Goal: Task Accomplishment & Management: Manage account settings

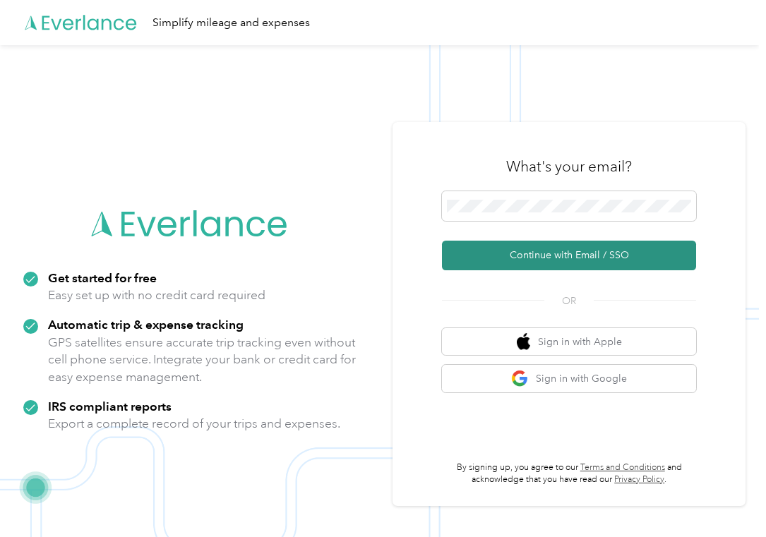
click at [540, 264] on button "Continue with Email / SSO" at bounding box center [569, 256] width 254 height 30
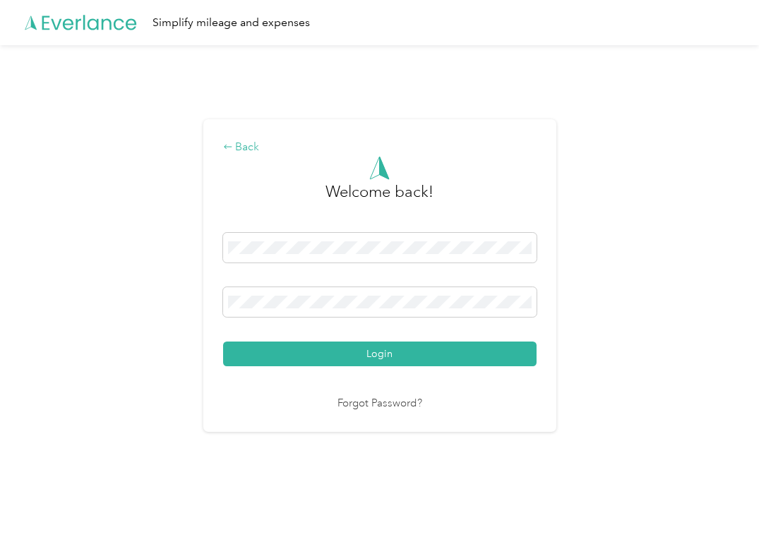
click at [255, 146] on div "Back" at bounding box center [379, 147] width 313 height 17
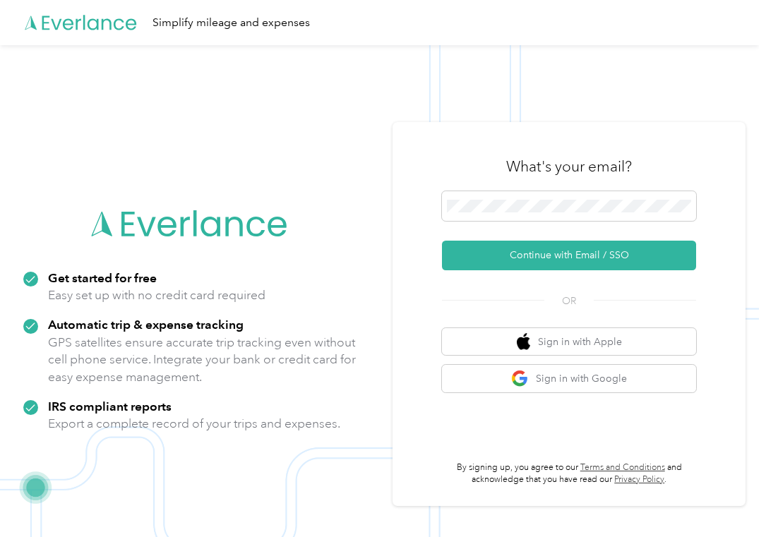
scroll to position [45, 0]
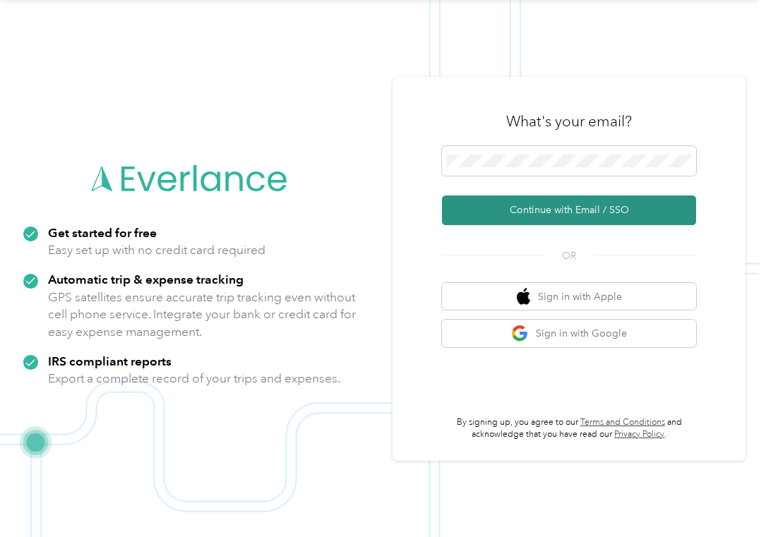
click at [481, 217] on button "Continue with Email / SSO" at bounding box center [569, 210] width 254 height 30
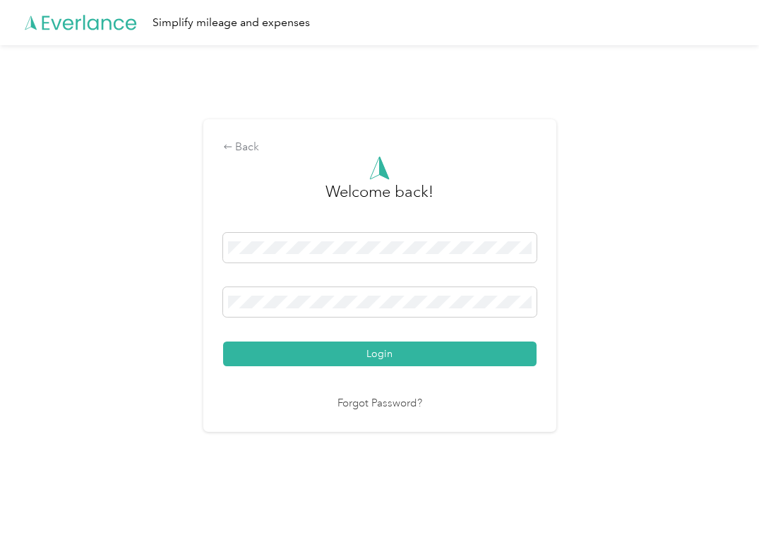
click at [223, 342] on button "Login" at bounding box center [379, 354] width 313 height 25
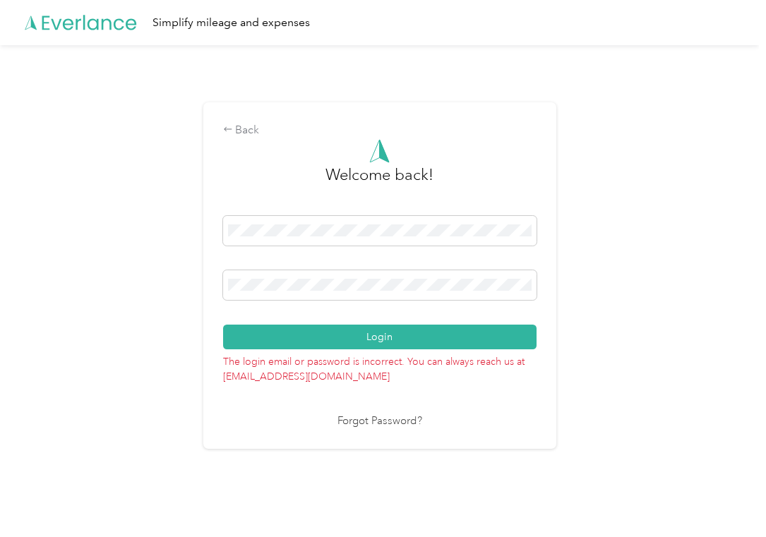
click at [204, 282] on div "Back Welcome back! Login The login email or password is incorrect. You can alwa…" at bounding box center [379, 281] width 759 height 473
click at [223, 325] on button "Login" at bounding box center [379, 337] width 313 height 25
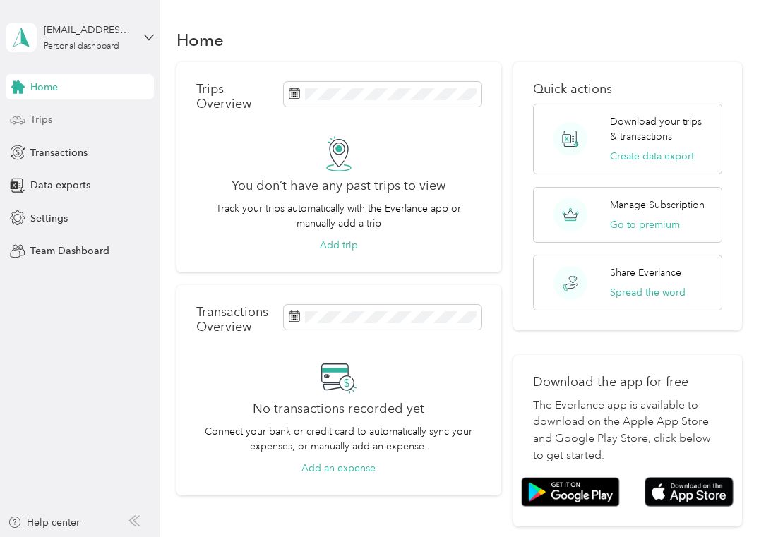
click at [55, 129] on div "Trips" at bounding box center [80, 119] width 148 height 25
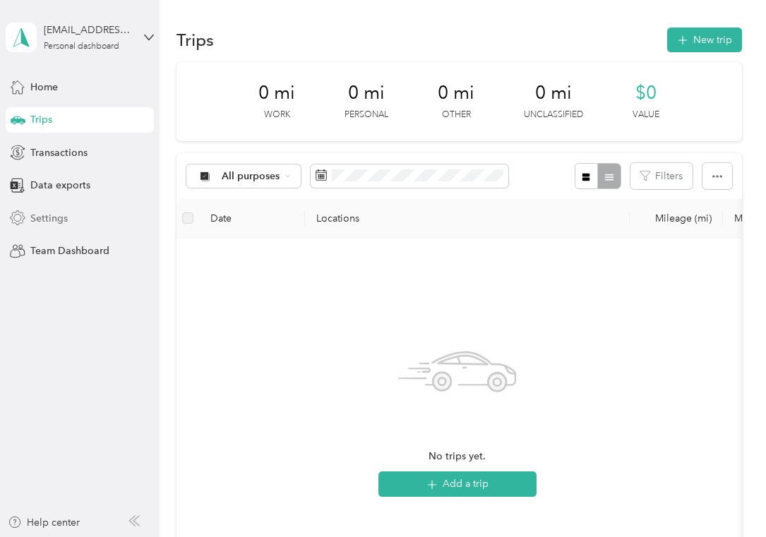
click at [49, 217] on span "Settings" at bounding box center [48, 218] width 37 height 15
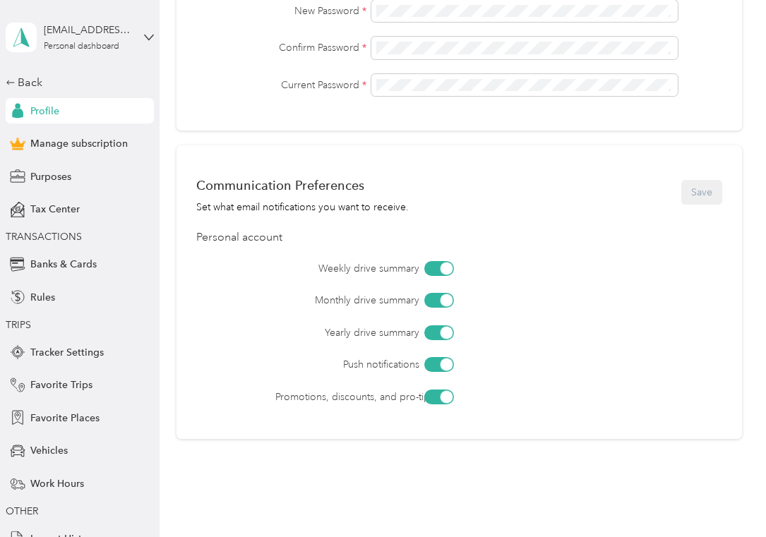
scroll to position [509, 0]
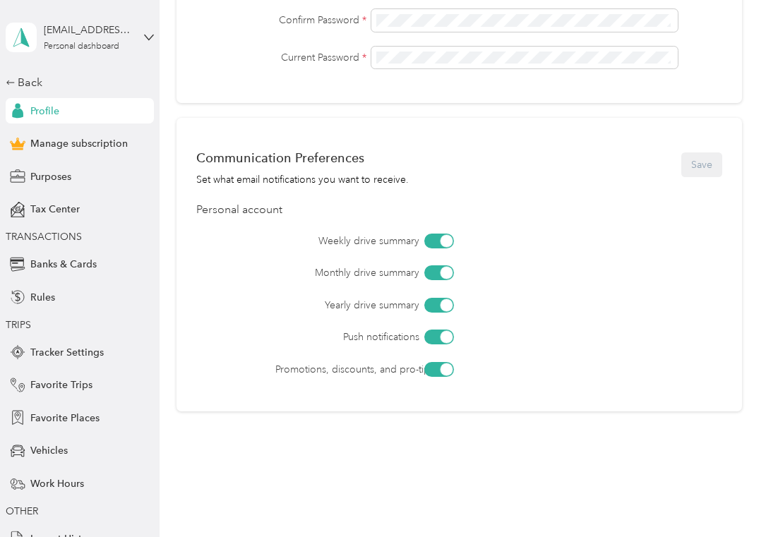
click at [447, 239] on div at bounding box center [446, 240] width 13 height 13
click at [447, 274] on div at bounding box center [446, 273] width 13 height 13
click at [440, 309] on div at bounding box center [439, 305] width 30 height 15
click at [436, 338] on div at bounding box center [439, 337] width 30 height 15
click at [436, 378] on div "Communication Preferences Set what email notifications you want to receive. Sav…" at bounding box center [458, 265] width 565 height 294
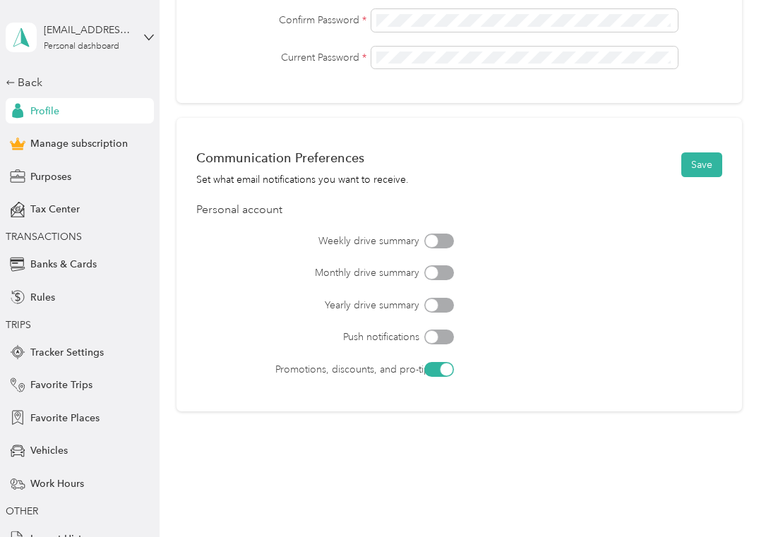
click at [436, 375] on div at bounding box center [439, 369] width 30 height 15
click at [701, 174] on button "Save" at bounding box center [701, 164] width 41 height 25
click at [737, 25] on icon at bounding box center [734, 27] width 6 height 6
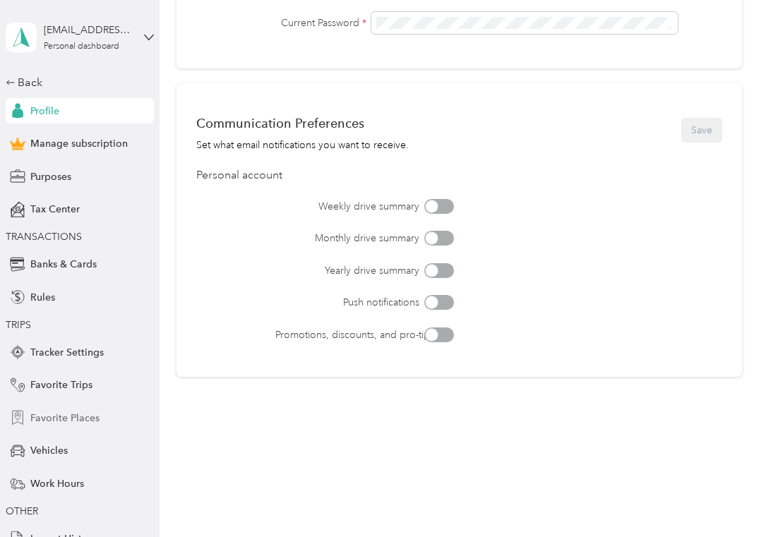
click at [88, 424] on span "Favorite Places" at bounding box center [64, 418] width 69 height 15
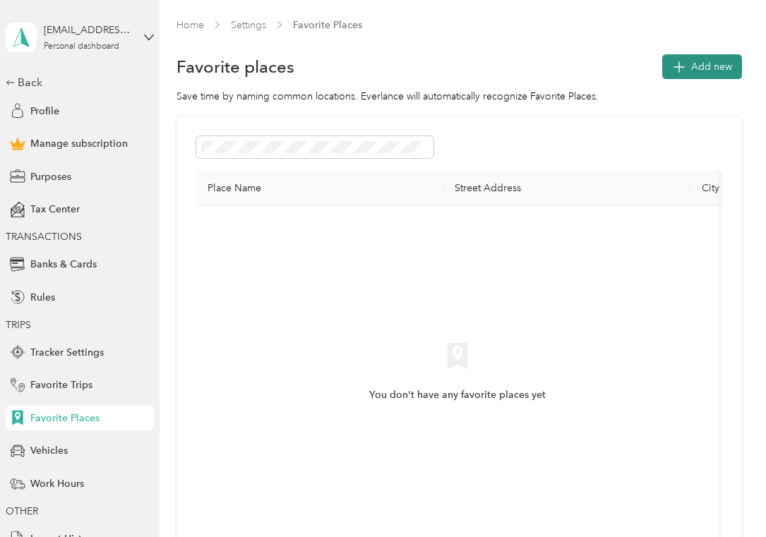
click at [675, 78] on button "Add new" at bounding box center [702, 66] width 80 height 25
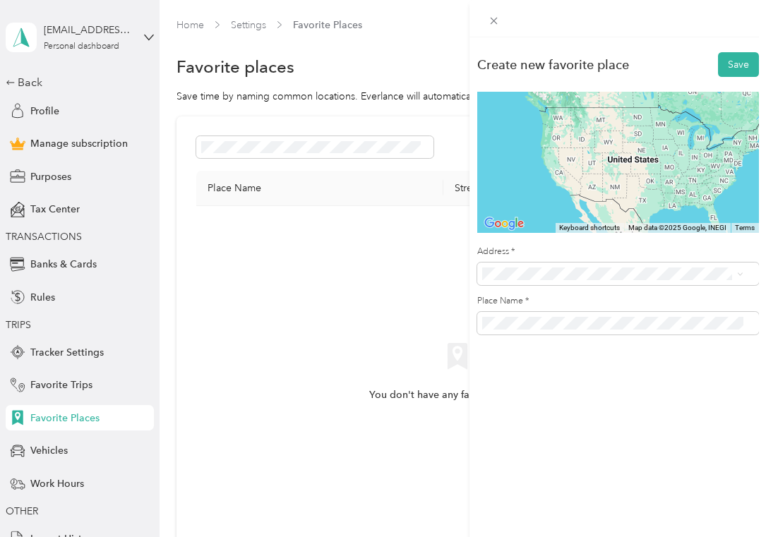
click at [557, 323] on span "[STREET_ADDRESS][US_STATE][US_STATE]" at bounding box center [604, 321] width 193 height 13
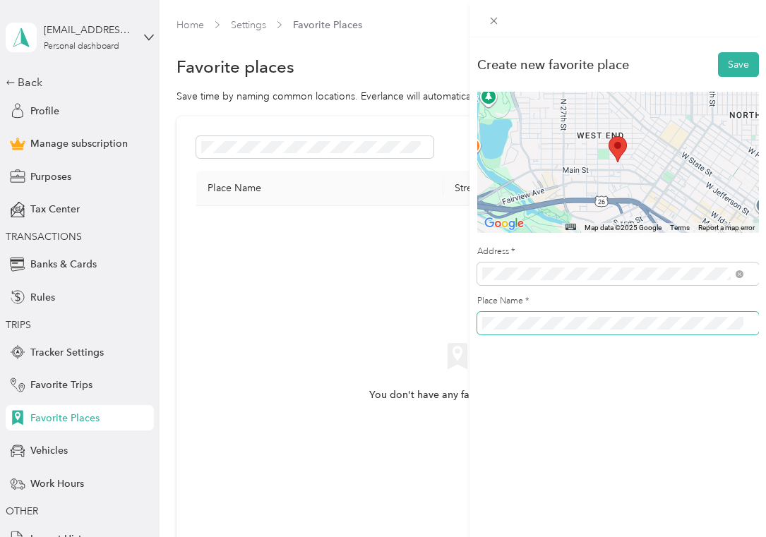
click at [470, 325] on div "Create new favorite place Save ← Move left → Move right ↑ Move up ↓ Move down +…" at bounding box center [617, 196] width 296 height 319
click at [732, 66] on button "Save" at bounding box center [738, 64] width 41 height 25
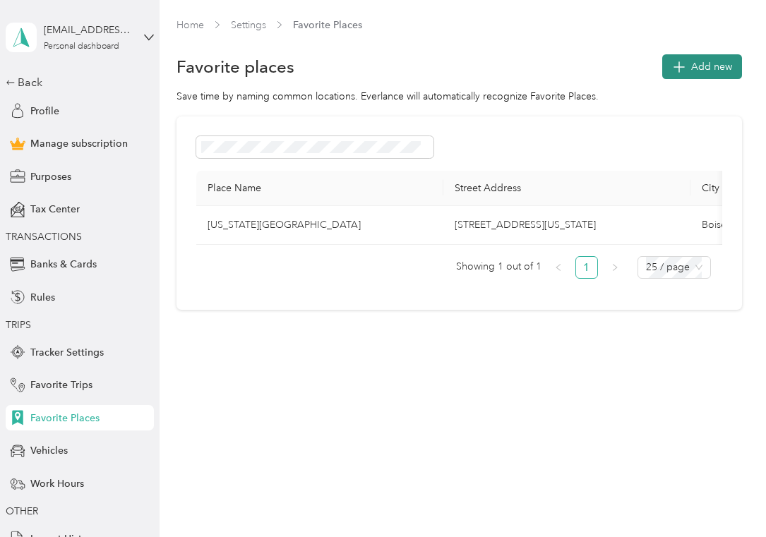
click at [697, 68] on button "Add new" at bounding box center [702, 66] width 80 height 25
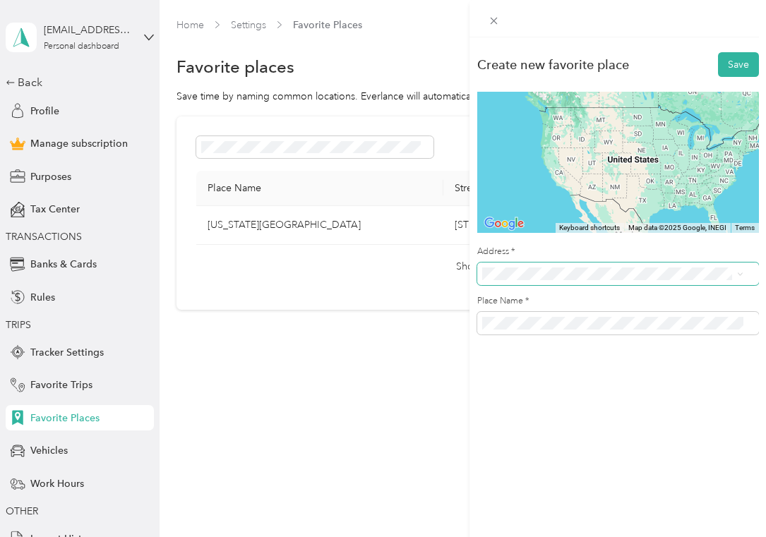
click at [518, 281] on span at bounding box center [618, 274] width 282 height 23
click at [567, 335] on div "[STREET_ADDRESS][US_STATE]" at bounding box center [612, 325] width 251 height 19
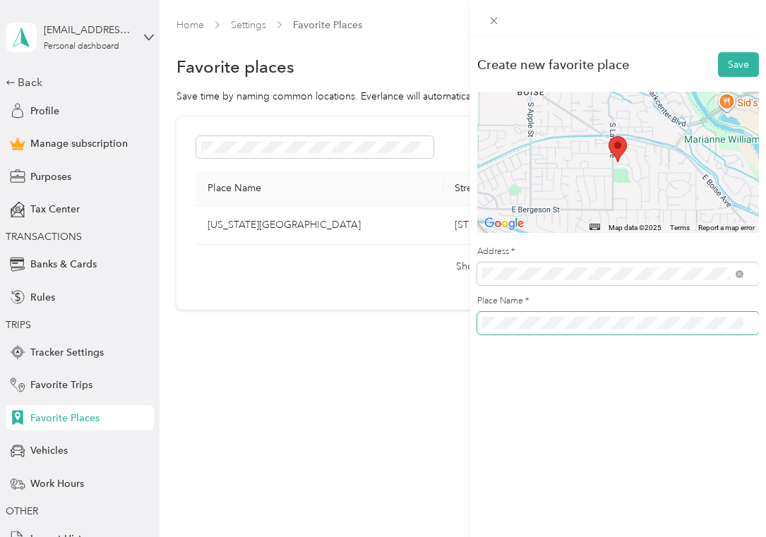
click at [453, 316] on div "Create new favorite place Save ← Move left → Move right ↑ Move up ↓ Move down +…" at bounding box center [383, 268] width 766 height 537
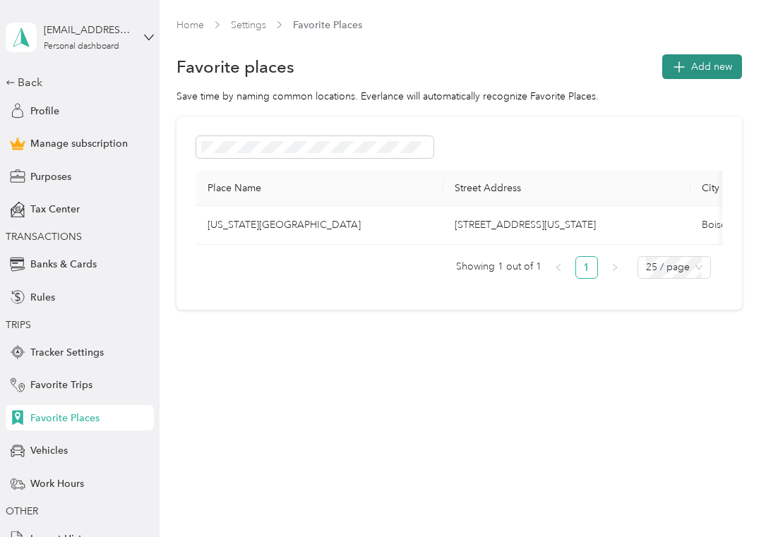
click at [710, 72] on span "Add new" at bounding box center [711, 66] width 41 height 15
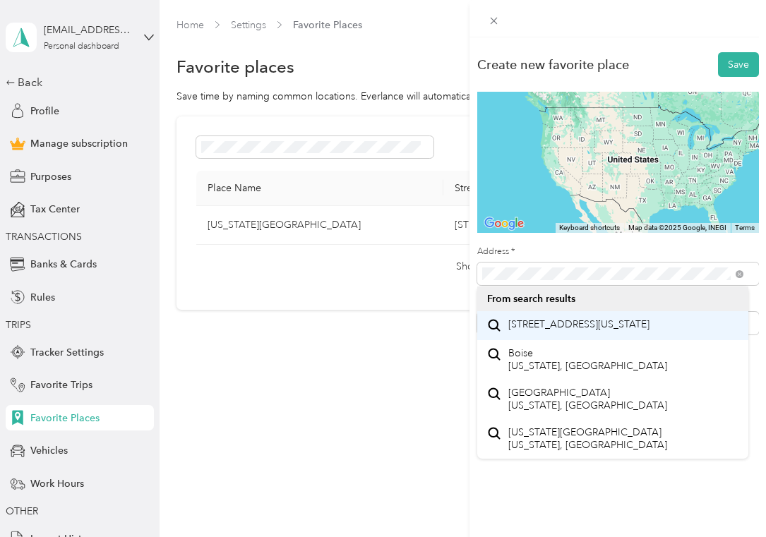
click at [545, 331] on span "[STREET_ADDRESS][US_STATE]" at bounding box center [578, 324] width 141 height 13
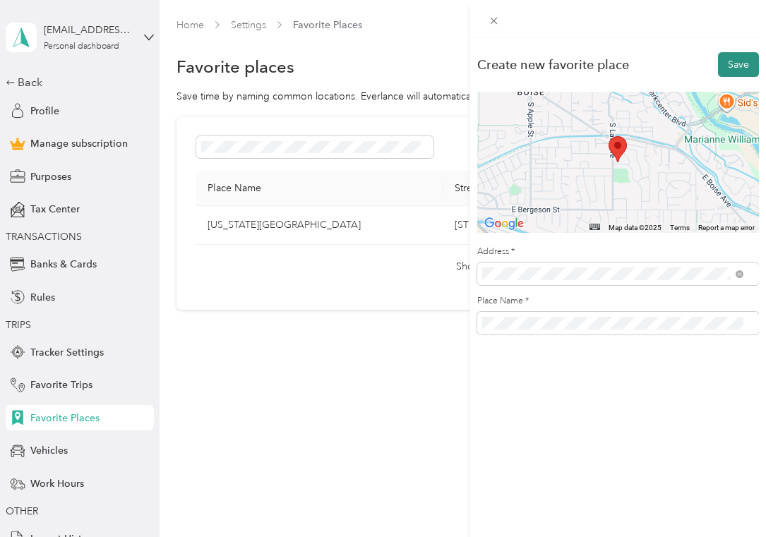
click at [720, 66] on button "Save" at bounding box center [738, 64] width 41 height 25
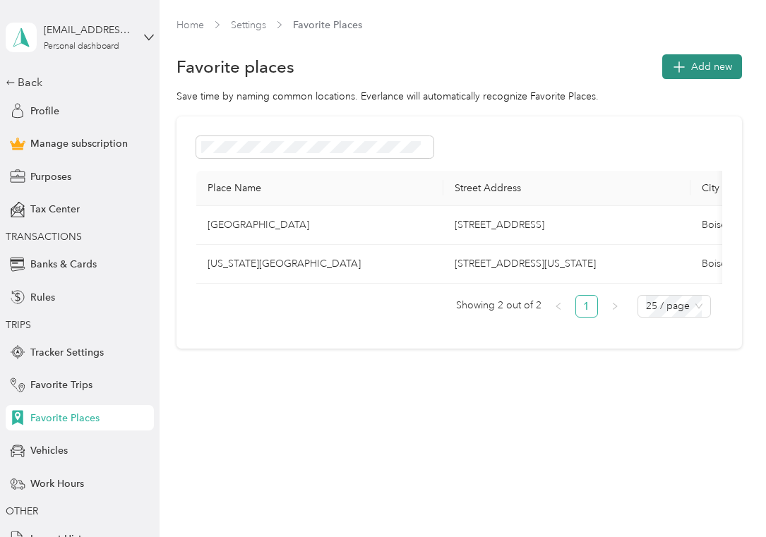
click at [699, 64] on span "Add new" at bounding box center [711, 66] width 41 height 15
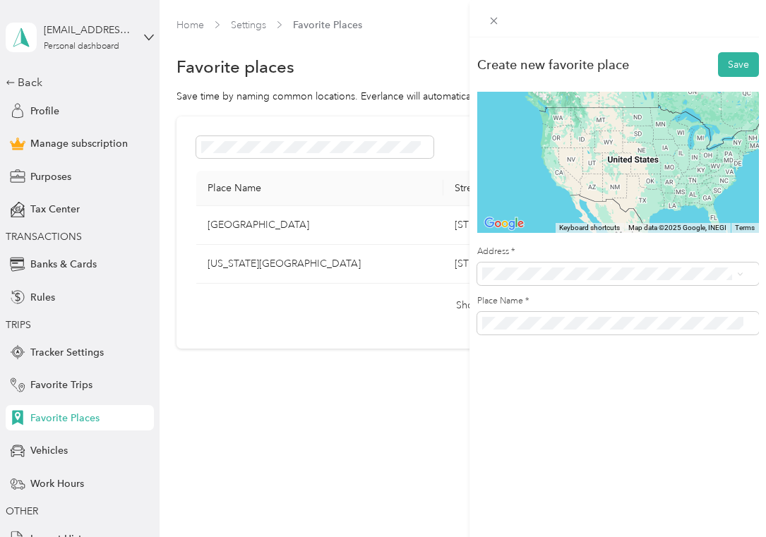
click at [584, 325] on span "[STREET_ADDRESS][US_STATE]" at bounding box center [578, 319] width 141 height 13
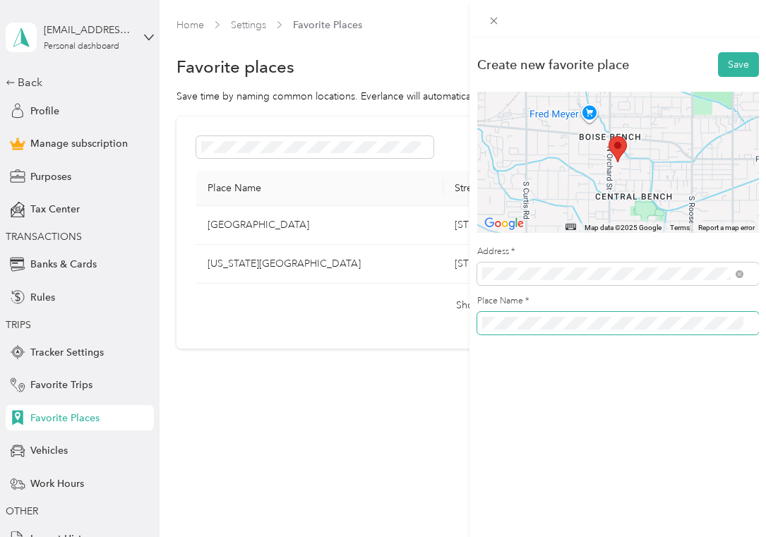
click at [480, 319] on span at bounding box center [618, 323] width 282 height 23
click at [734, 75] on button "Save" at bounding box center [738, 64] width 41 height 25
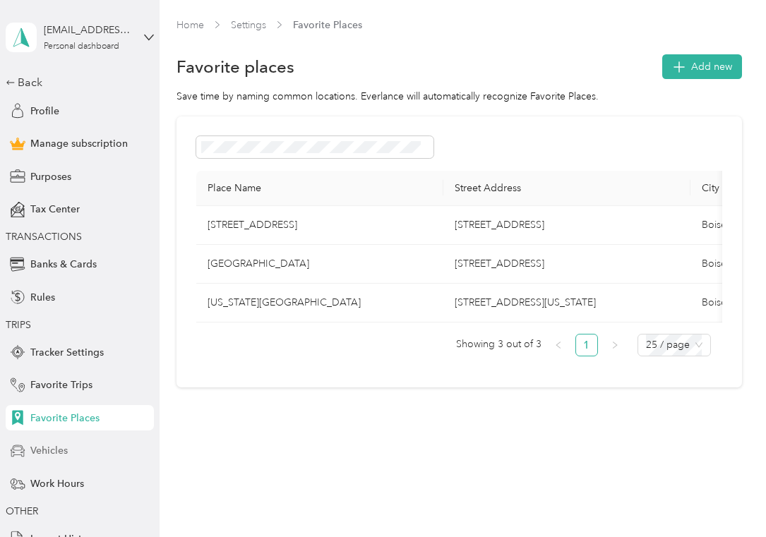
click at [60, 452] on span "Vehicles" at bounding box center [48, 450] width 37 height 15
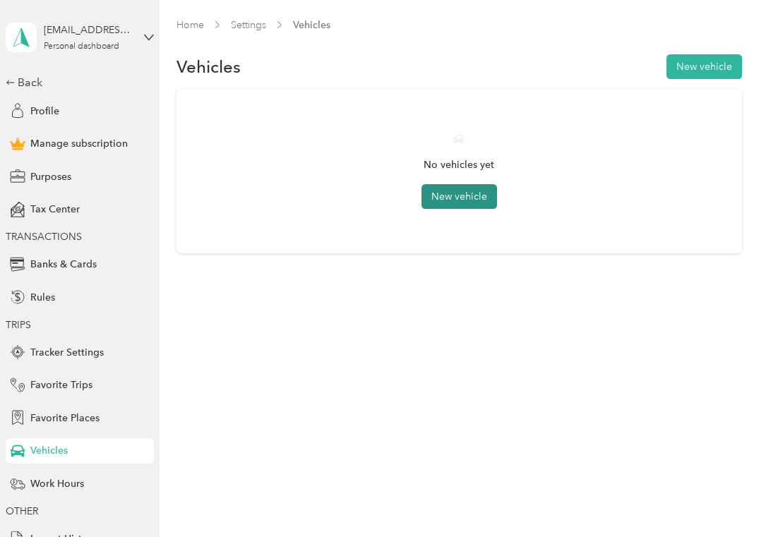
click at [469, 205] on button "New vehicle" at bounding box center [459, 196] width 76 height 25
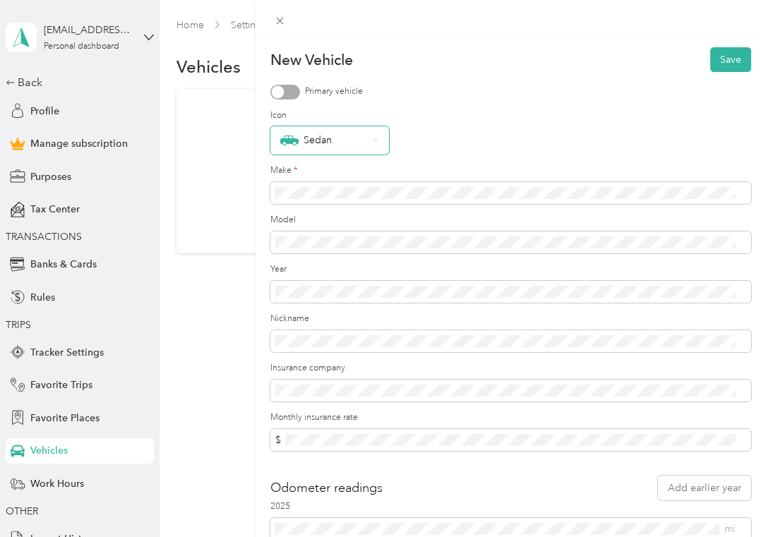
click at [344, 148] on div "Sedan" at bounding box center [324, 140] width 88 height 18
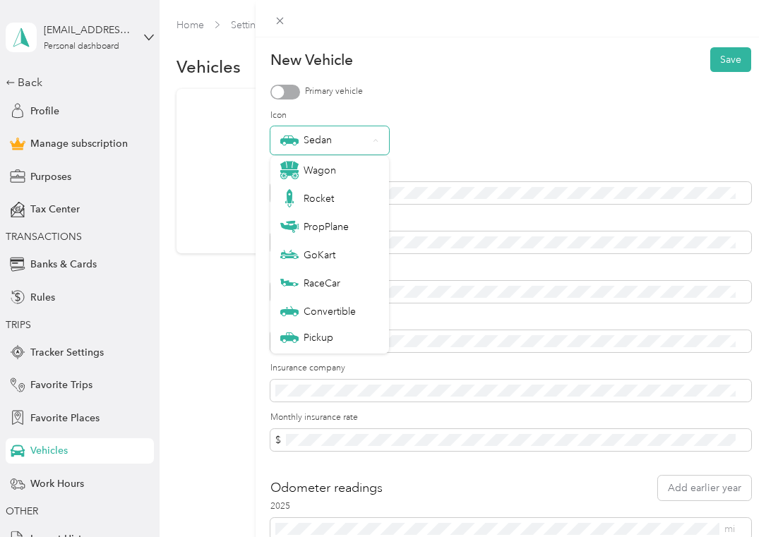
click at [344, 148] on div "Sedan" at bounding box center [324, 140] width 88 height 18
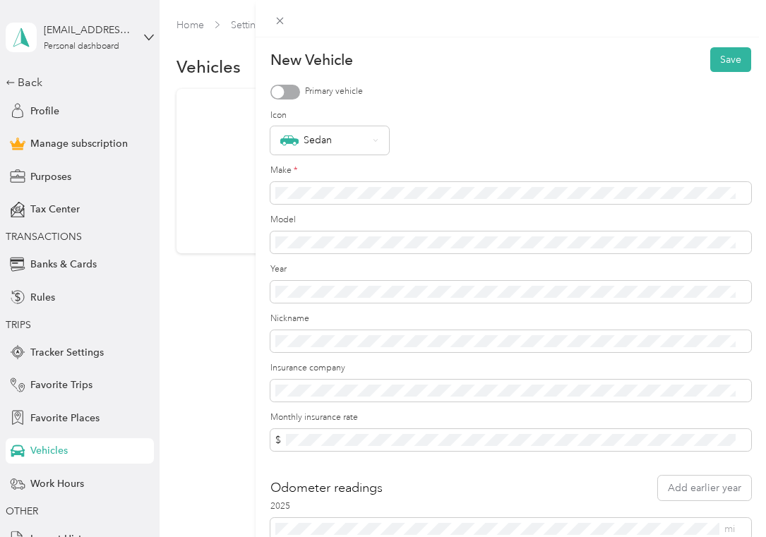
click at [478, 89] on div "Primary vehicle" at bounding box center [510, 92] width 481 height 15
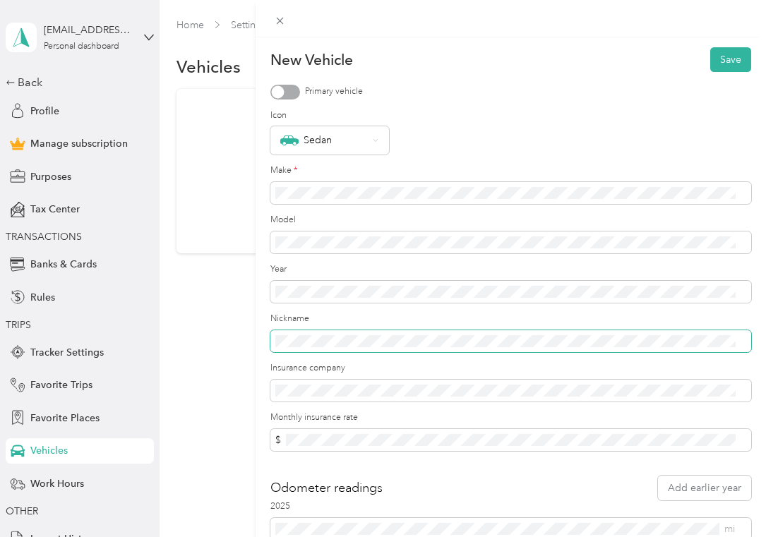
click at [286, 349] on span at bounding box center [510, 341] width 481 height 23
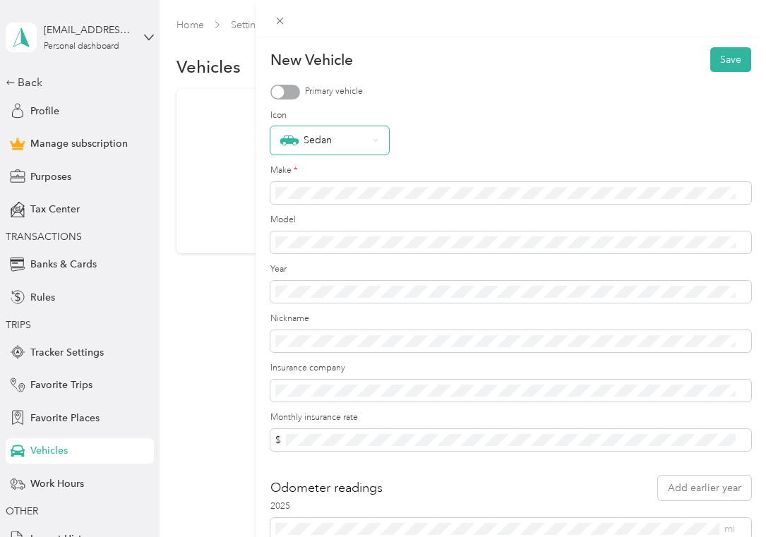
click at [373, 126] on div "Sedan" at bounding box center [329, 140] width 119 height 28
click at [512, 109] on label "Icon" at bounding box center [510, 115] width 481 height 13
click at [711, 76] on form "New Vehicle Save Primary vehicle Icon Sedan Make * Model Year Nickname Insuranc…" at bounding box center [510, 293] width 481 height 493
click at [712, 68] on button "Save" at bounding box center [730, 59] width 41 height 25
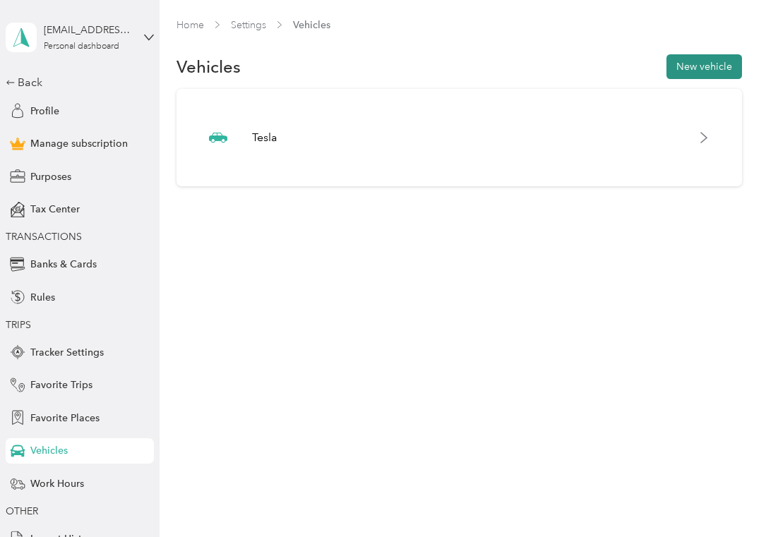
click at [723, 62] on button "New vehicle" at bounding box center [704, 66] width 76 height 25
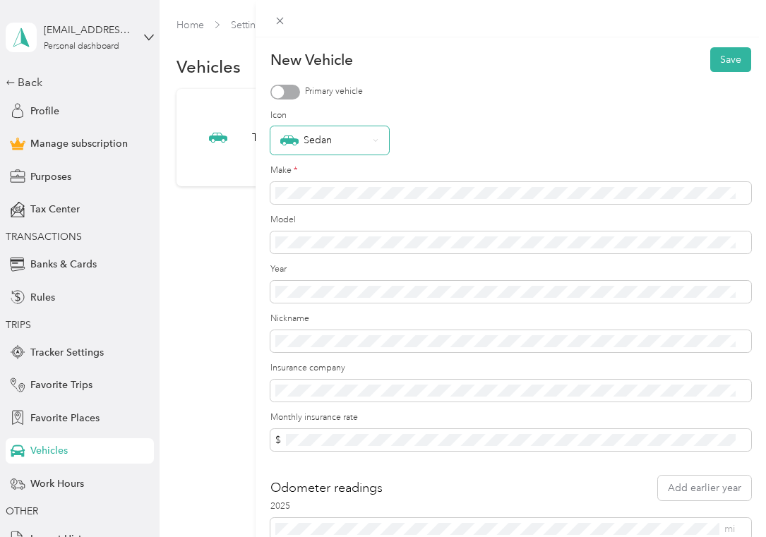
click at [329, 145] on div "Sedan" at bounding box center [324, 140] width 88 height 18
click at [503, 125] on div "Icon Sedan" at bounding box center [510, 132] width 481 height 46
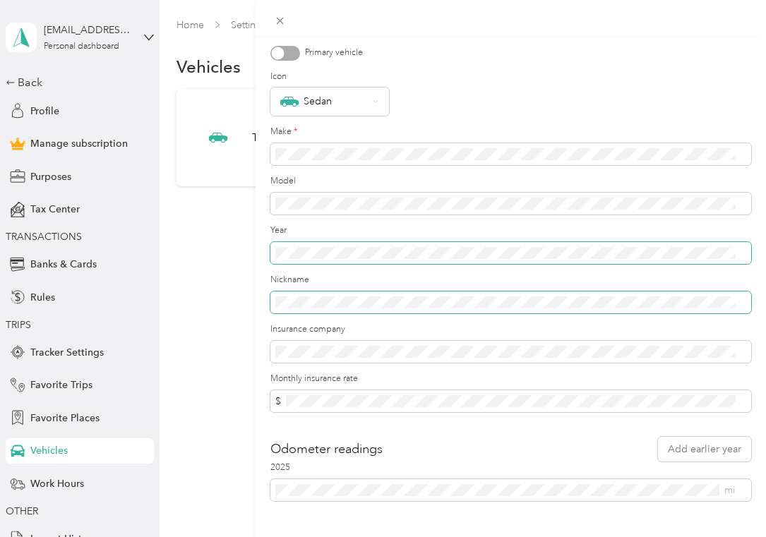
scroll to position [75, 0]
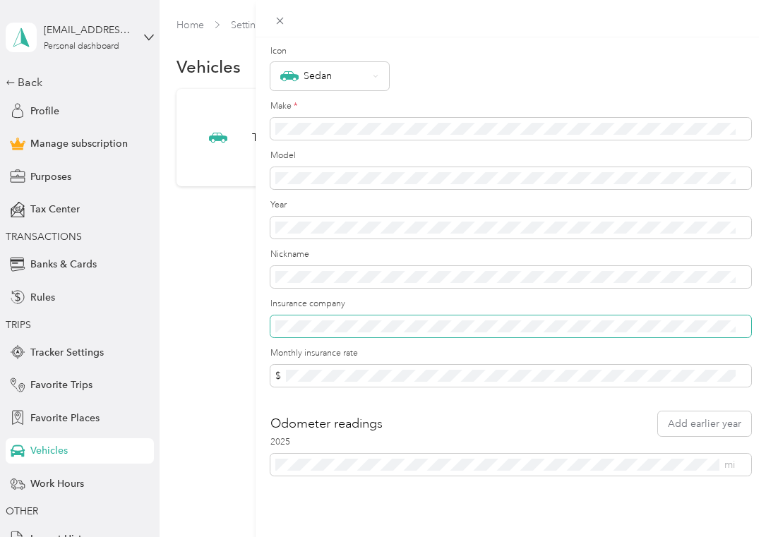
click at [345, 322] on span at bounding box center [510, 326] width 481 height 23
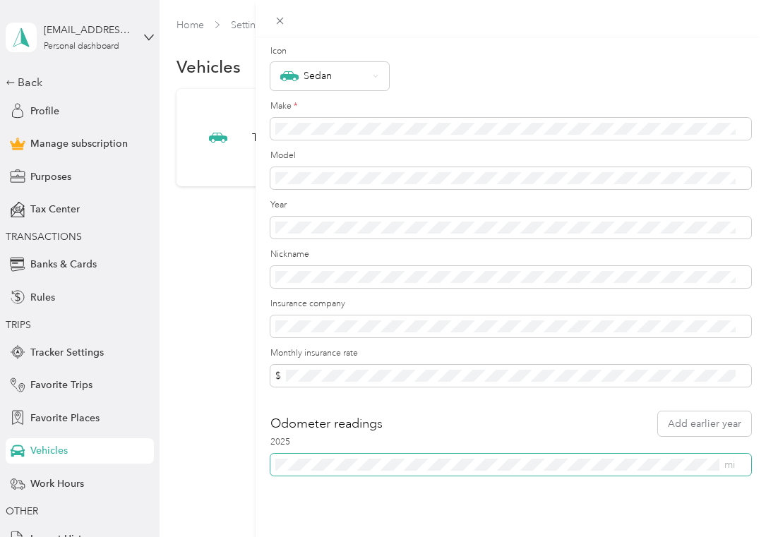
scroll to position [0, 0]
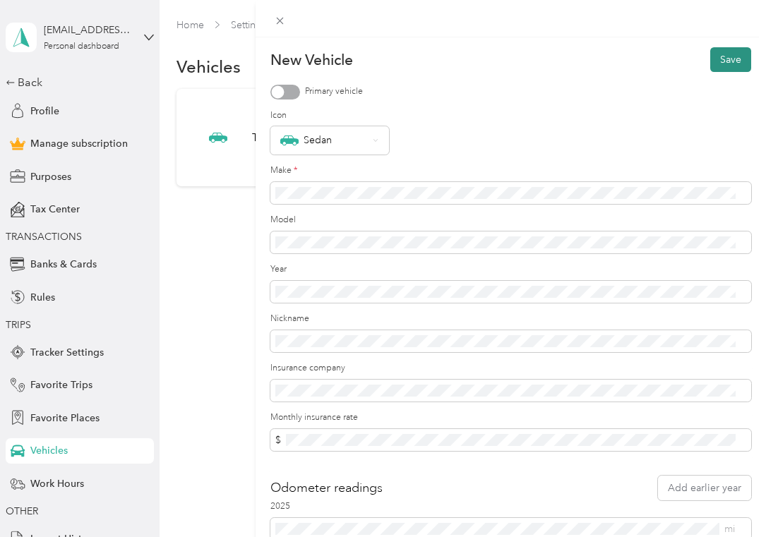
click at [725, 59] on button "Save" at bounding box center [730, 59] width 41 height 25
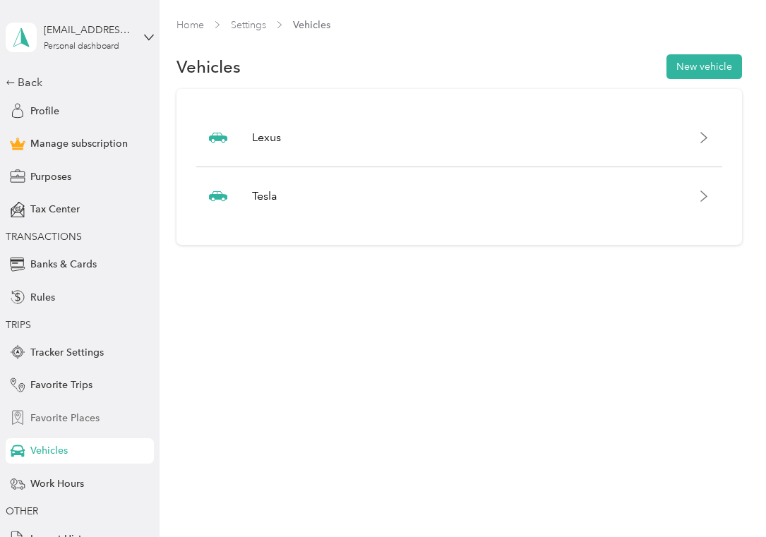
click at [61, 420] on span "Favorite Places" at bounding box center [64, 418] width 69 height 15
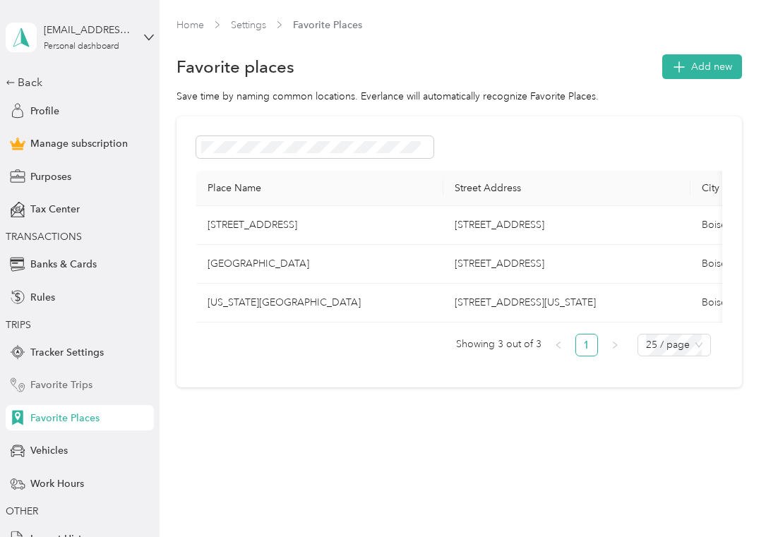
click at [58, 384] on span "Favorite Trips" at bounding box center [61, 385] width 62 height 15
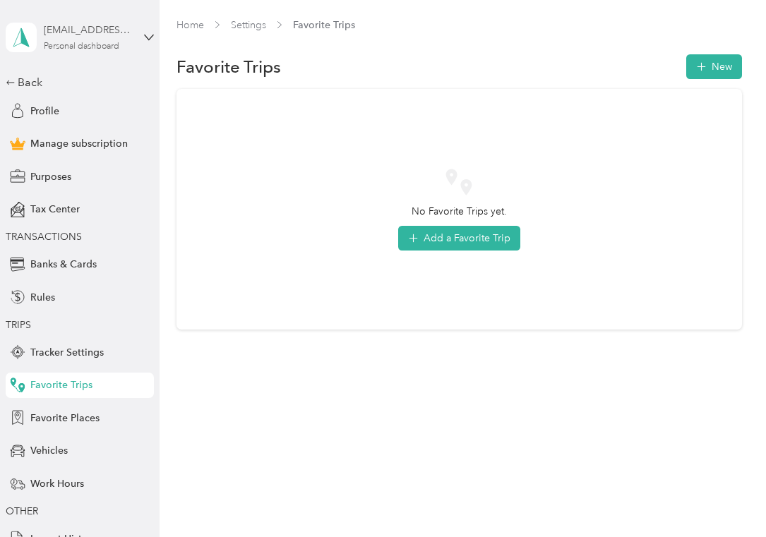
click at [83, 30] on div "[EMAIL_ADDRESS][DOMAIN_NAME]" at bounding box center [88, 30] width 88 height 15
click at [47, 114] on div "Log out" at bounding box center [40, 116] width 54 height 15
